Goal: Task Accomplishment & Management: Use online tool/utility

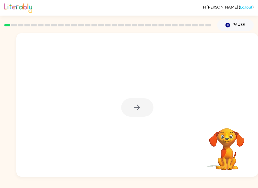
click at [124, 111] on div at bounding box center [137, 107] width 32 height 18
click at [146, 113] on button "button" at bounding box center [137, 107] width 32 height 18
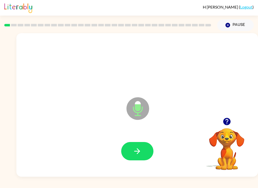
click at [145, 156] on button "button" at bounding box center [137, 151] width 32 height 18
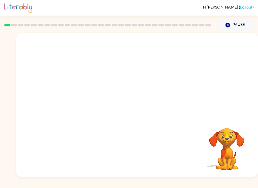
click at [107, 186] on div "[PERSON_NAME] ( Logout ) Pause Pause Your browser must support playing .mp4 fil…" at bounding box center [129, 94] width 258 height 188
click at [243, 86] on div at bounding box center [136, 105] width 241 height 144
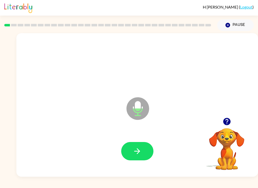
click at [150, 155] on button "button" at bounding box center [137, 151] width 32 height 18
click at [149, 151] on button "button" at bounding box center [137, 151] width 32 height 18
click at [136, 148] on icon "button" at bounding box center [137, 151] width 9 height 9
click at [150, 150] on button "button" at bounding box center [137, 151] width 32 height 18
click at [144, 152] on button "button" at bounding box center [137, 151] width 32 height 18
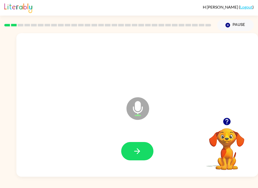
click at [144, 158] on button "button" at bounding box center [137, 151] width 32 height 18
click at [146, 156] on button "button" at bounding box center [137, 151] width 32 height 18
click at [148, 148] on button "button" at bounding box center [137, 151] width 32 height 18
click at [129, 153] on button "button" at bounding box center [137, 151] width 32 height 18
click at [133, 156] on button "button" at bounding box center [137, 151] width 32 height 18
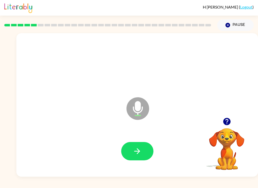
click at [137, 156] on button "button" at bounding box center [137, 151] width 32 height 18
click at [125, 153] on button "button" at bounding box center [137, 151] width 32 height 18
click at [121, 150] on button "button" at bounding box center [137, 151] width 32 height 18
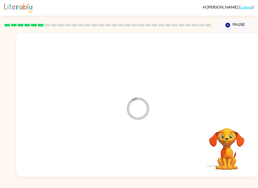
click at [252, 109] on div "Loader Your response is being sent to our graders" at bounding box center [136, 105] width 241 height 144
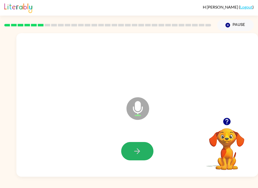
click at [136, 151] on icon "button" at bounding box center [137, 151] width 9 height 9
